Goal: Task Accomplishment & Management: Manage account settings

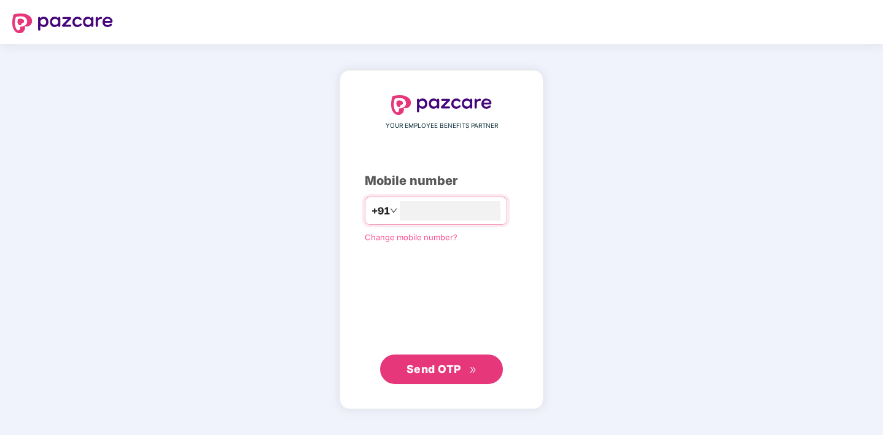
type input "**********"
click at [451, 367] on span "Send OTP" at bounding box center [433, 368] width 55 height 13
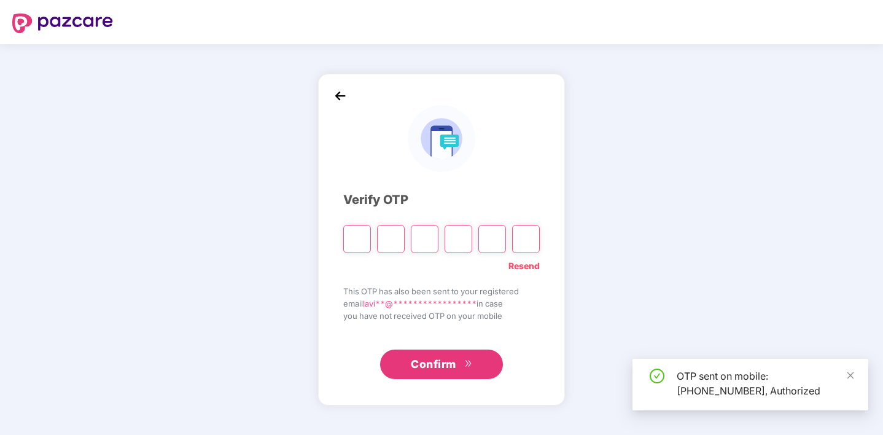
type input "*"
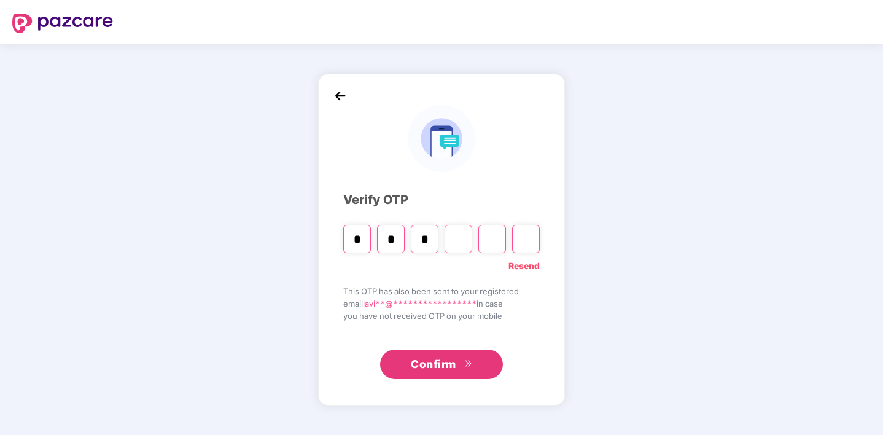
type input "*"
